Goal: Transaction & Acquisition: Subscribe to service/newsletter

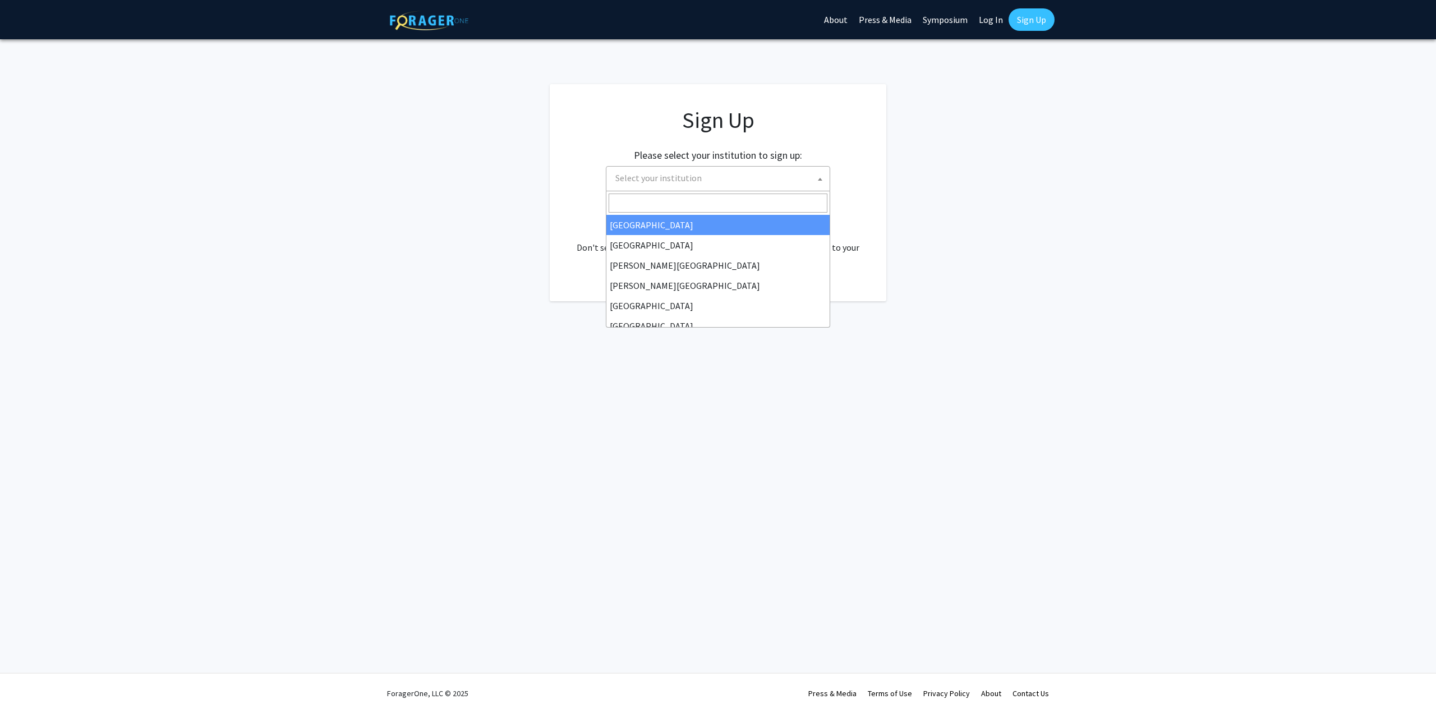
click at [686, 179] on span "Select your institution" at bounding box center [659, 177] width 86 height 11
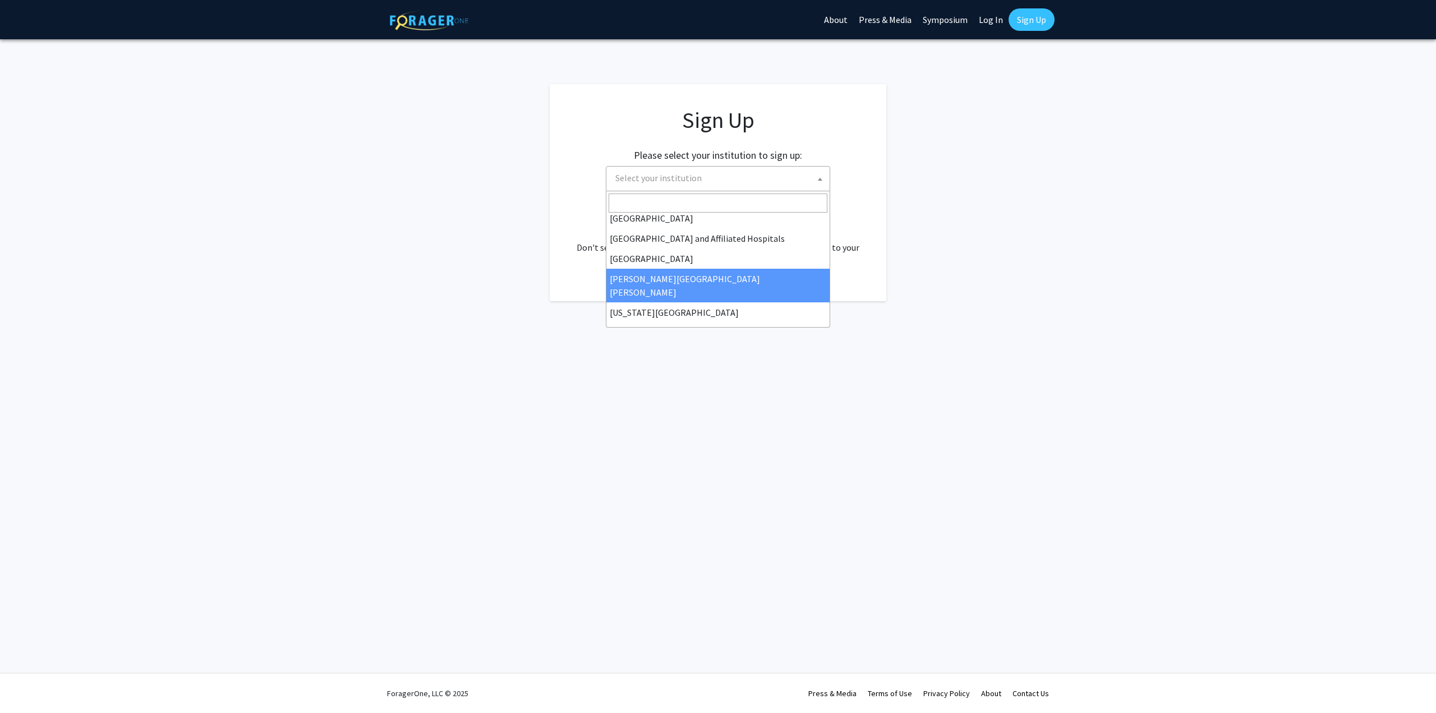
select select "1"
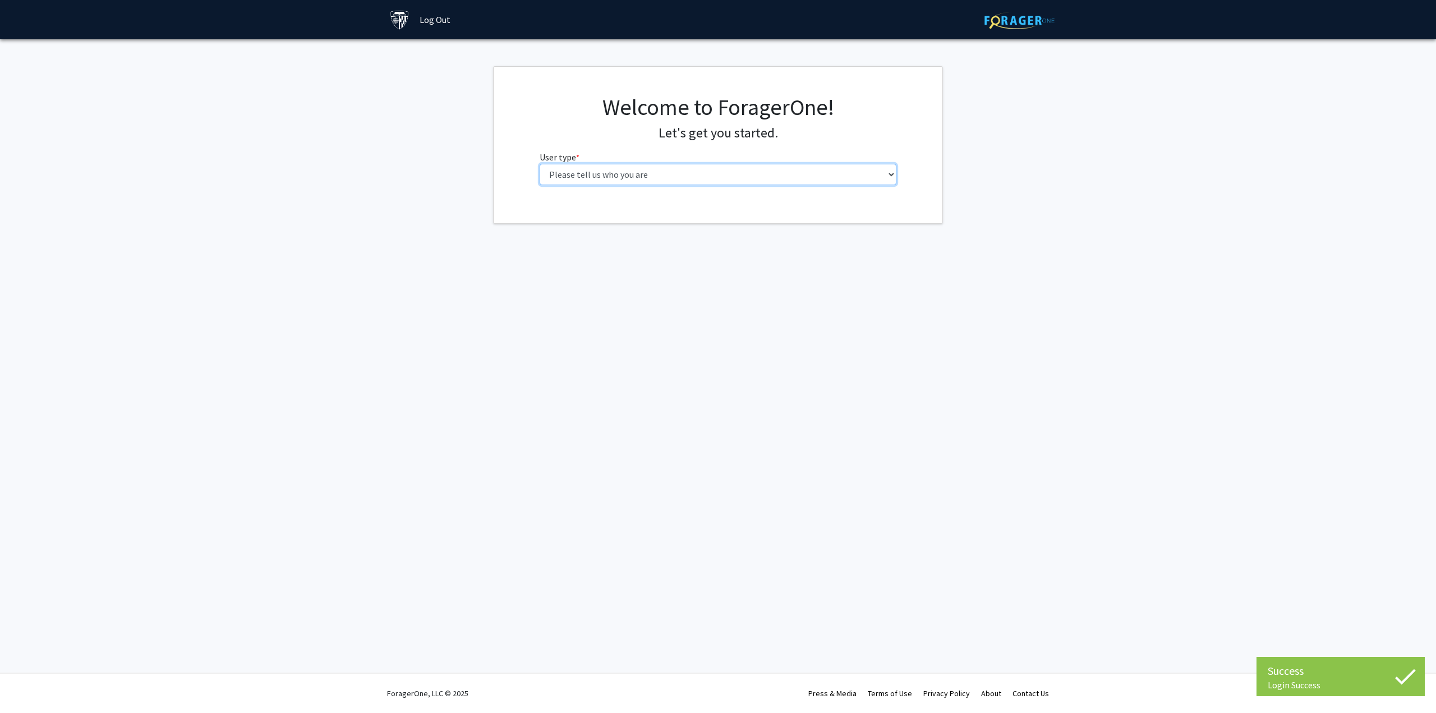
click at [638, 180] on select "Please tell us who you are Undergraduate Student Master's Student Doctoral Cand…" at bounding box center [718, 174] width 357 height 21
select select "2: masters"
click at [540, 164] on select "Please tell us who you are Undergraduate Student Master's Student Doctoral Cand…" at bounding box center [718, 174] width 357 height 21
